Goal: Information Seeking & Learning: Learn about a topic

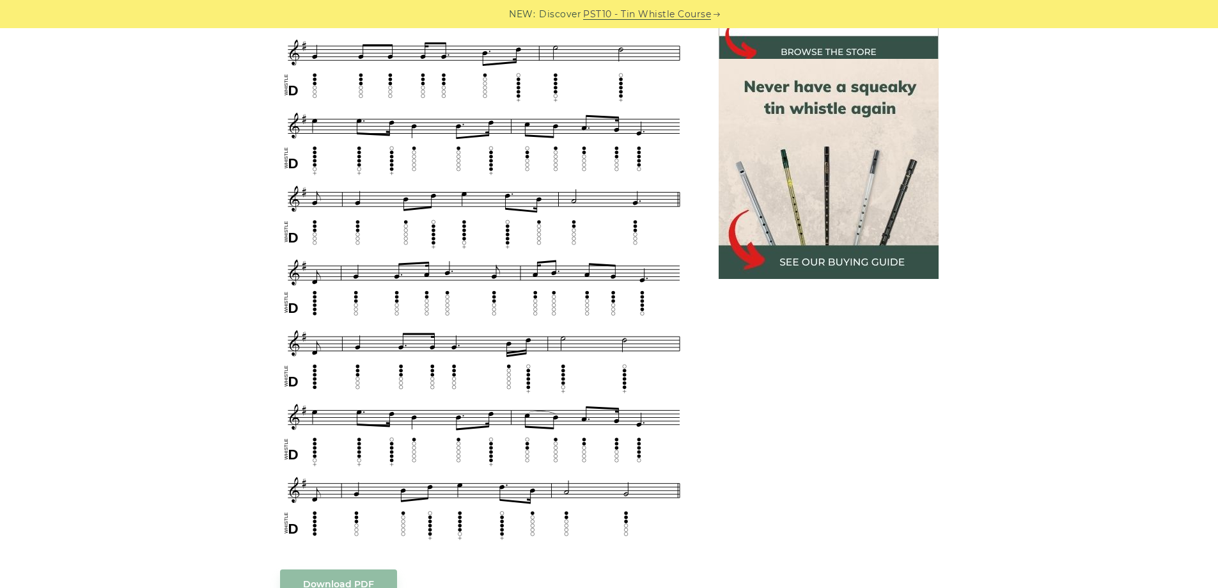
scroll to position [448, 0]
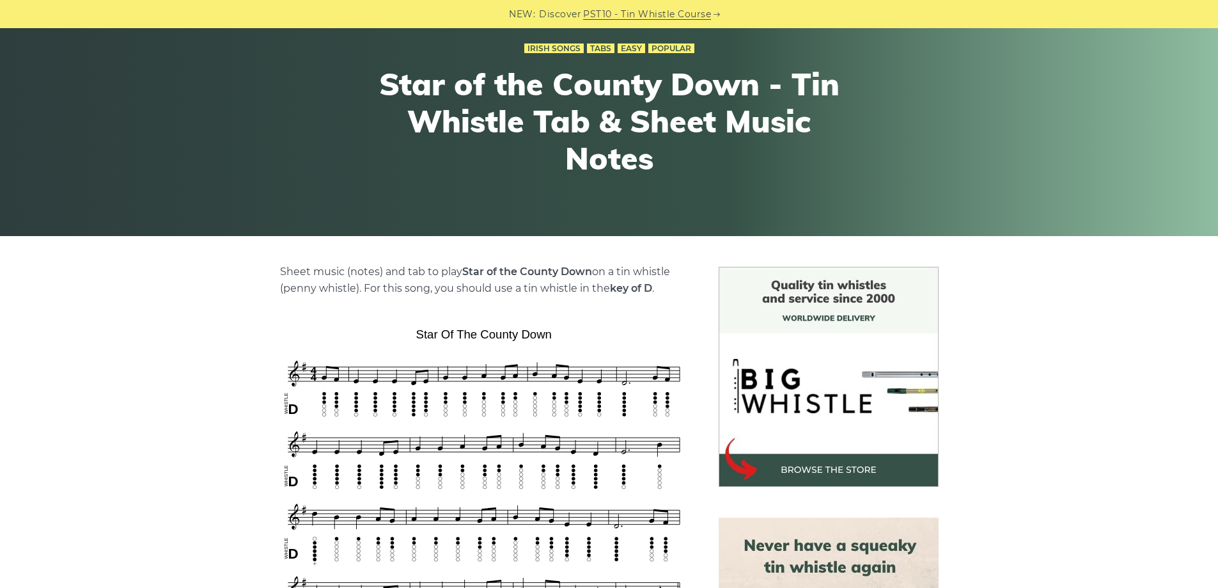
scroll to position [256, 0]
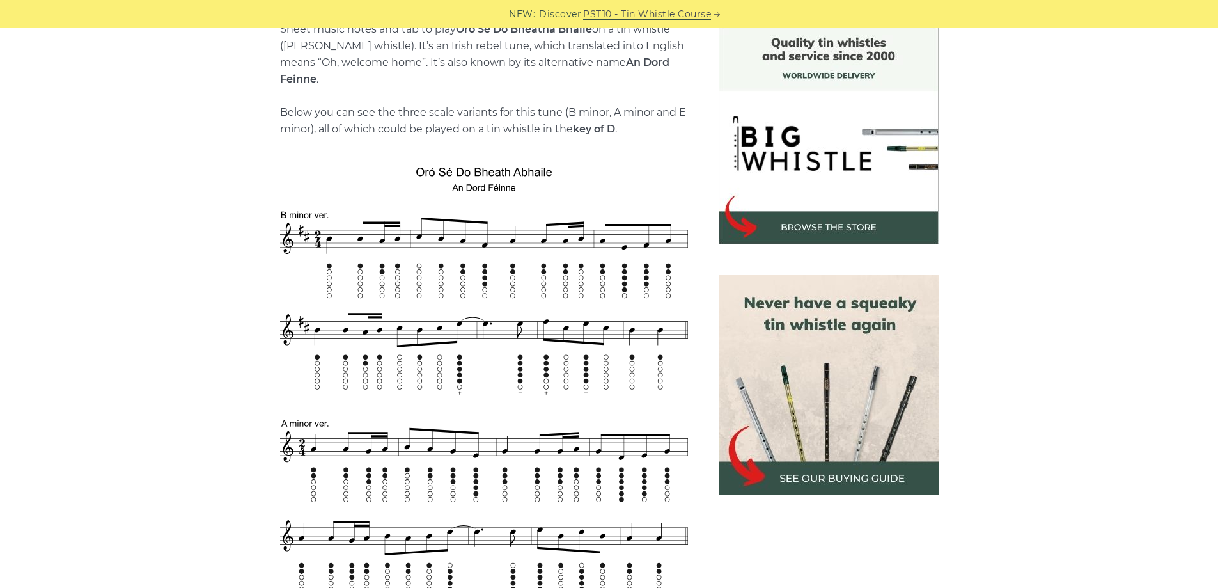
scroll to position [448, 0]
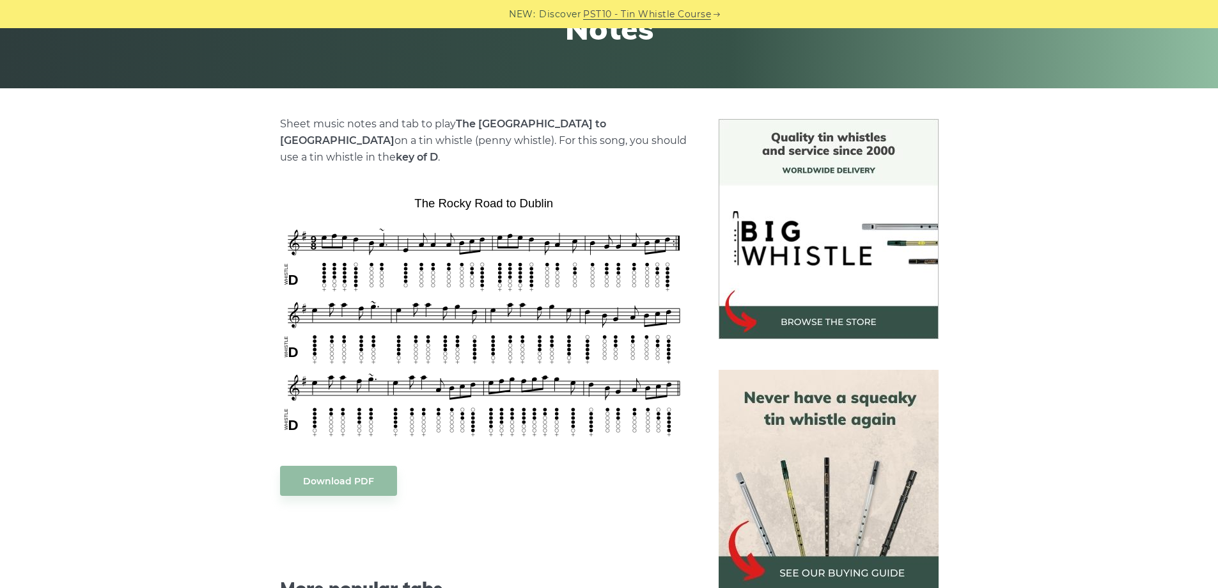
scroll to position [256, 0]
